Goal: Find specific page/section: Find specific page/section

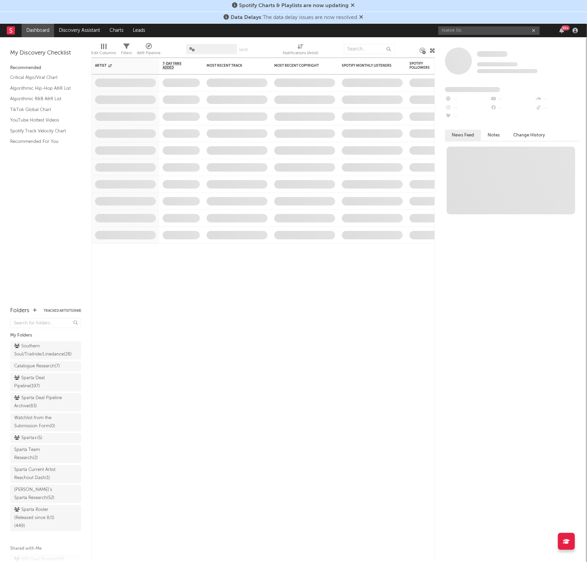
click at [463, 32] on input "nueve lio" at bounding box center [490, 30] width 102 height 8
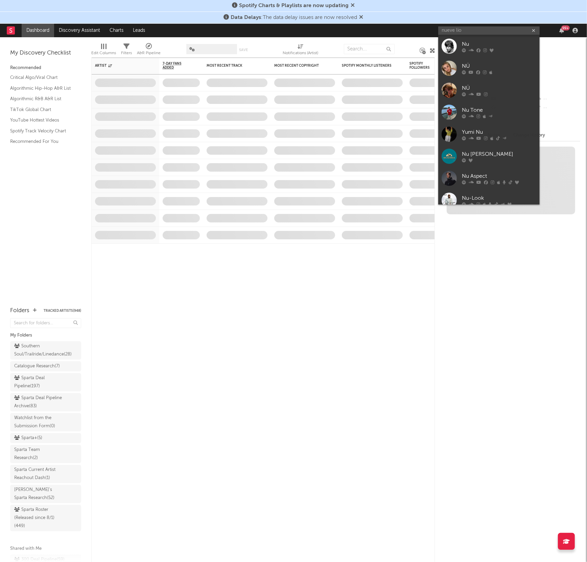
click at [468, 30] on input "nueve lio" at bounding box center [490, 30] width 102 height 8
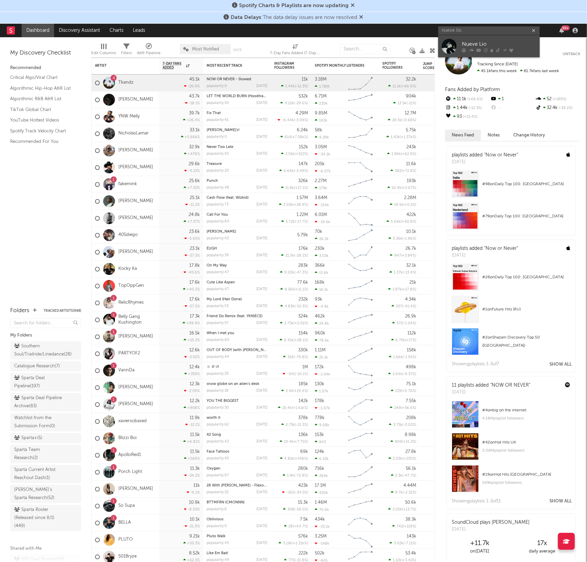
type input "nueve lio"
click at [465, 45] on div "Nueve Lio" at bounding box center [499, 44] width 74 height 8
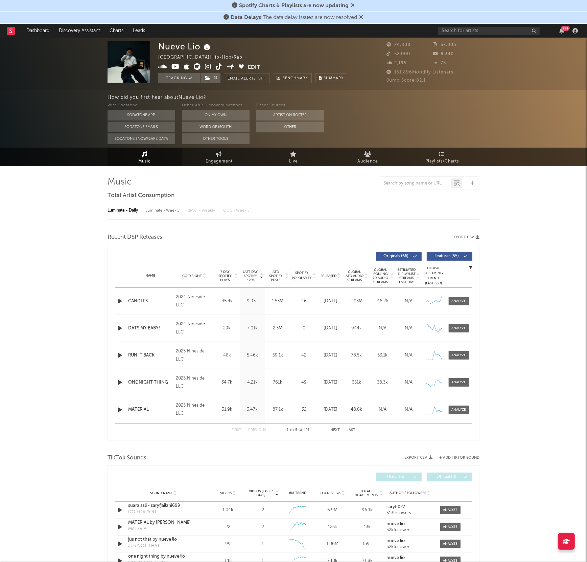
select select "6m"
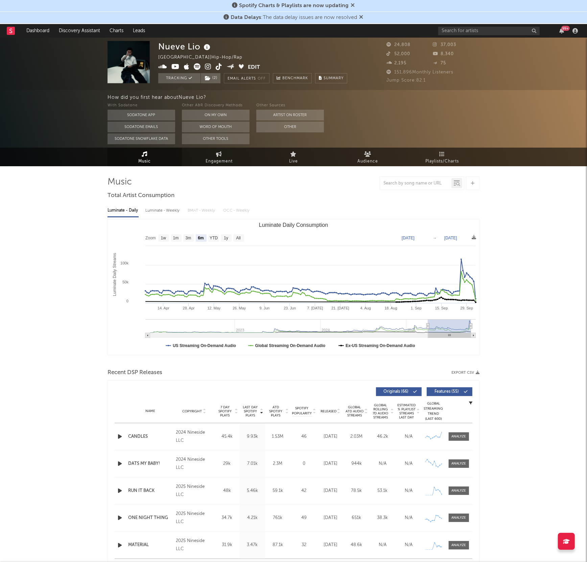
click at [219, 66] on icon at bounding box center [219, 66] width 6 height 7
